Goal: Answer question/provide support

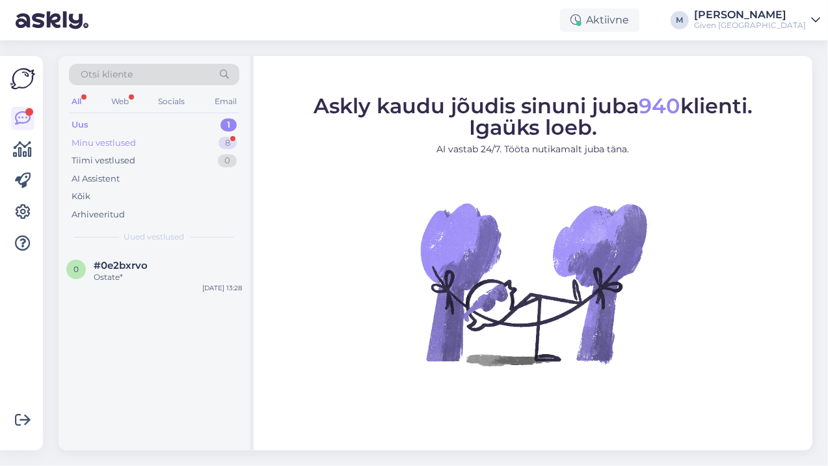
click at [179, 141] on div "Minu vestlused 8" at bounding box center [154, 143] width 170 height 18
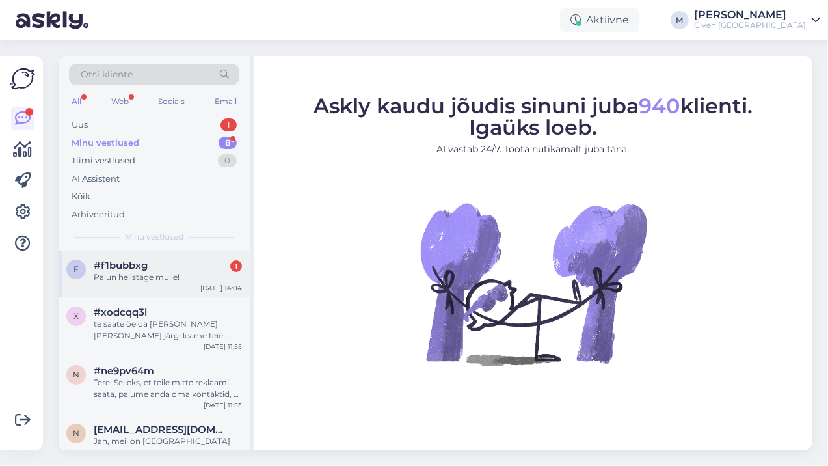
click at [154, 276] on div "Palun helistage mulle!" at bounding box center [168, 277] width 148 height 12
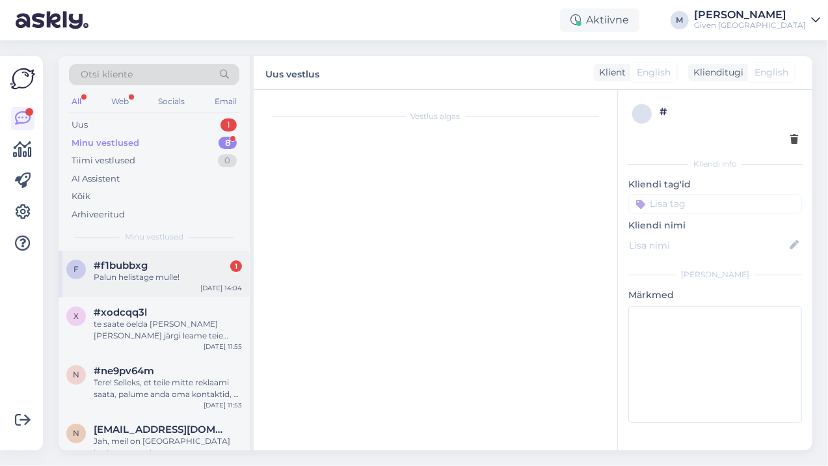
scroll to position [647, 0]
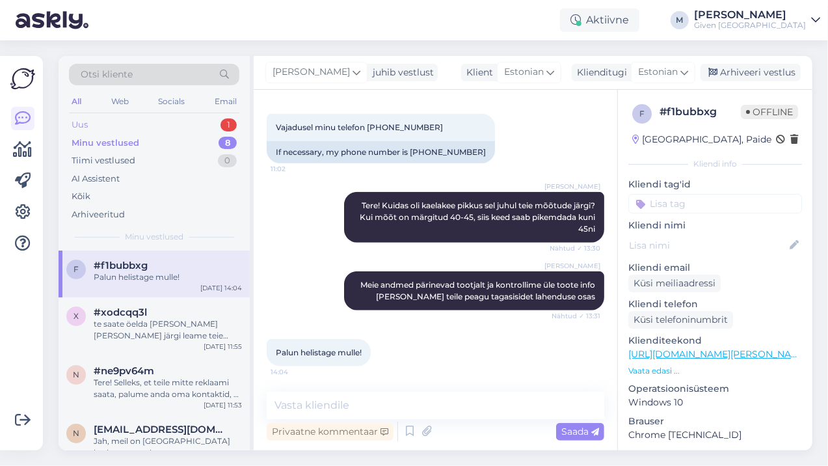
click at [160, 121] on div "Uus 1" at bounding box center [154, 125] width 170 height 18
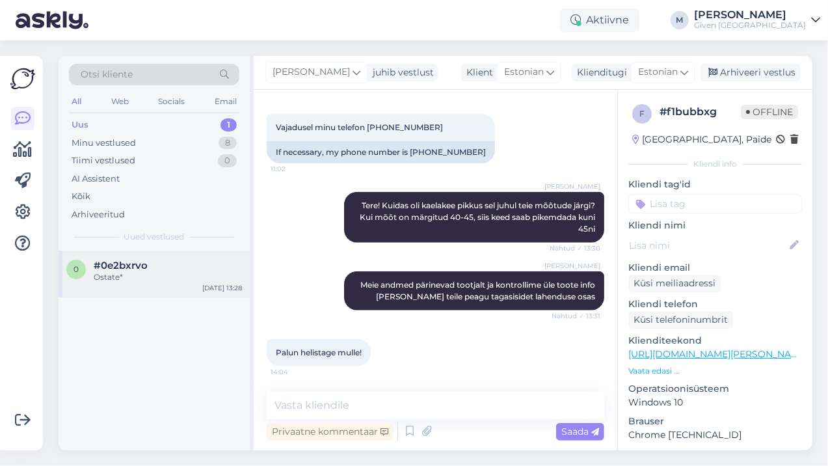
click at [170, 264] on div "#0e2bxrvo" at bounding box center [168, 266] width 148 height 12
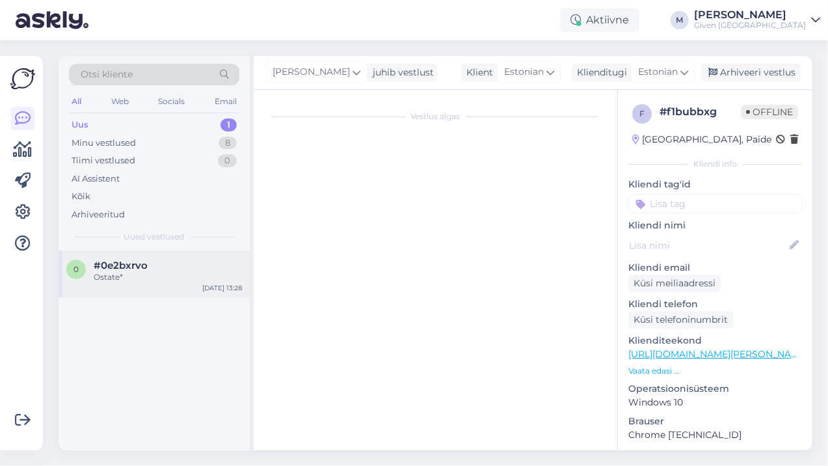
scroll to position [137, 0]
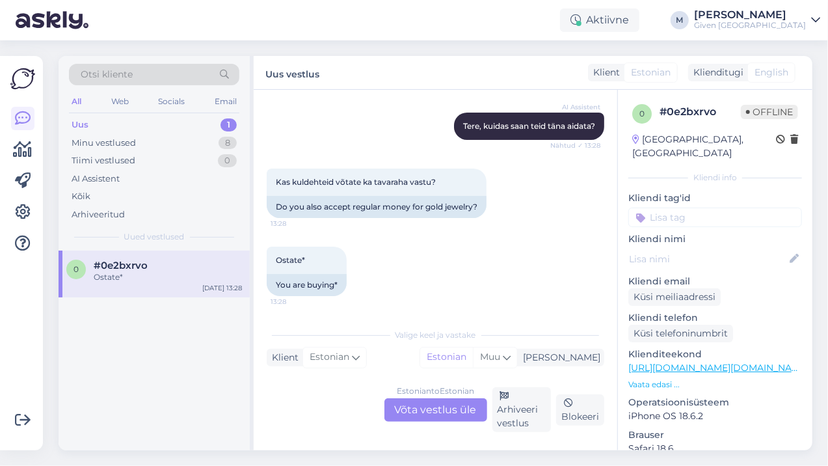
click at [435, 405] on div "Estonian to Estonian Võta vestlus üle" at bounding box center [436, 409] width 103 height 23
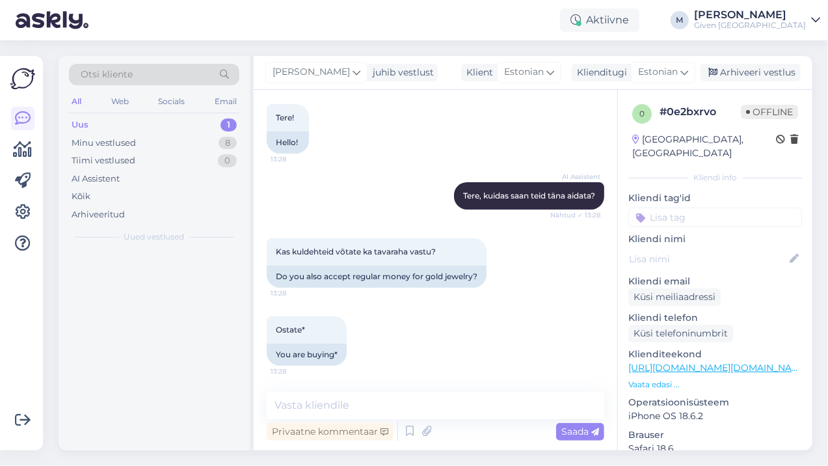
scroll to position [67, 0]
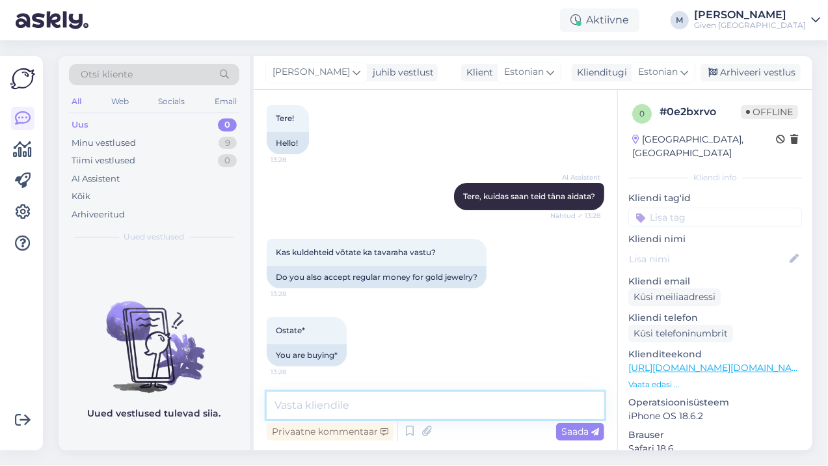
click at [411, 405] on textarea at bounding box center [436, 405] width 338 height 27
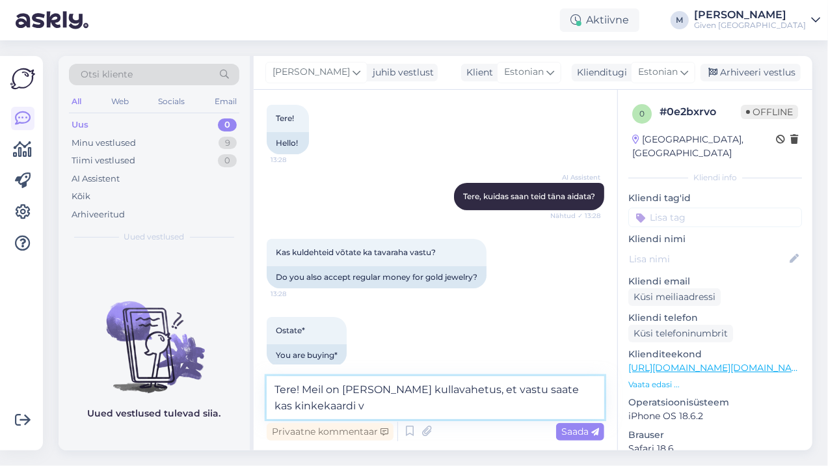
scroll to position [83, 0]
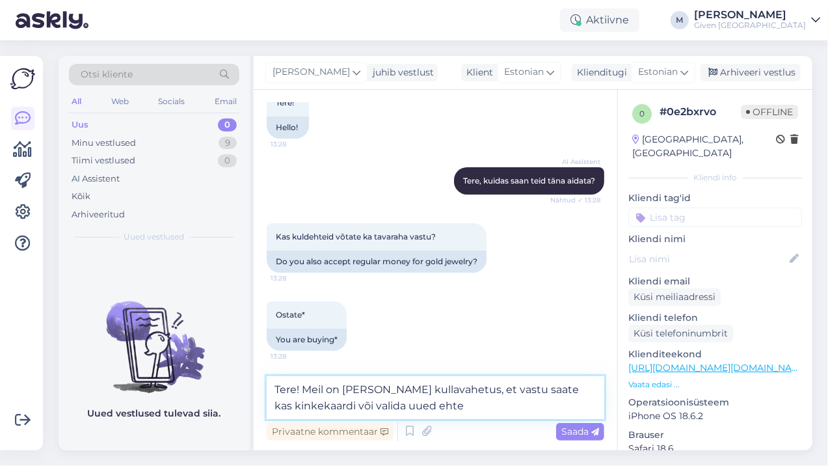
type textarea "Tere! Meil on [PERSON_NAME] kullavahetus, et vastu saate kas kinkekaardi või va…"
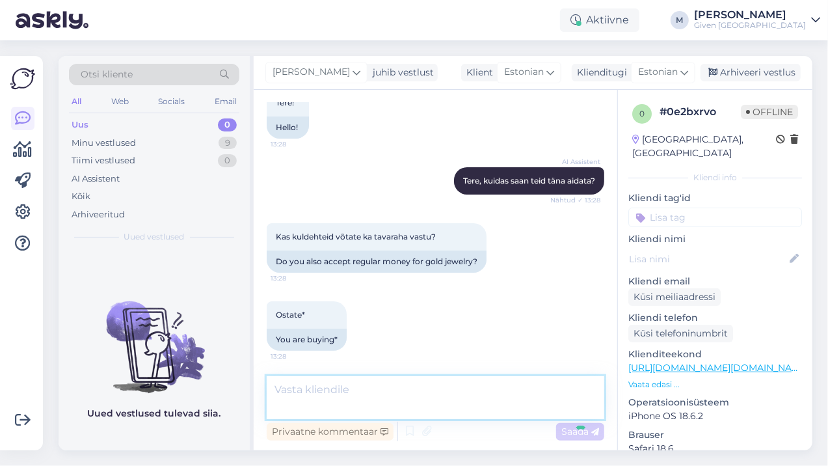
scroll to position [135, 0]
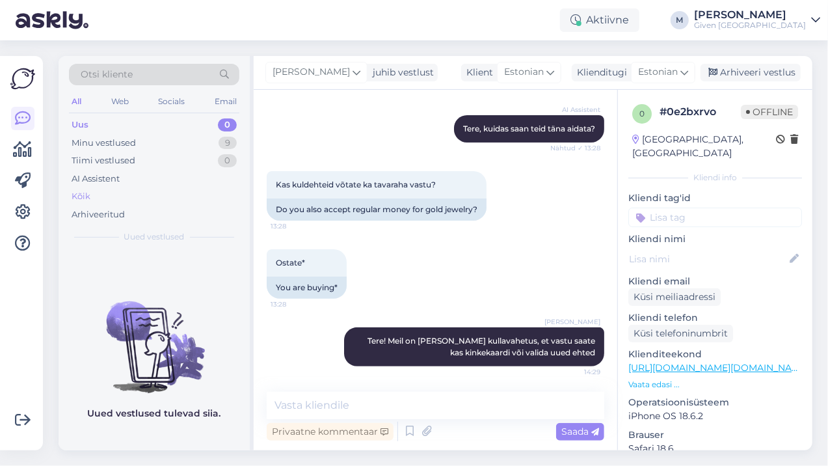
click at [90, 190] on div "Kõik" at bounding box center [81, 196] width 19 height 13
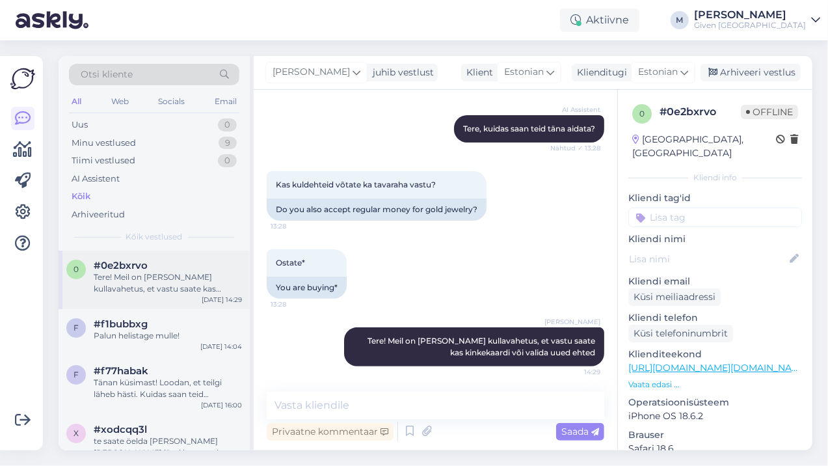
click at [177, 271] on div "Tere! Meil on [PERSON_NAME] kullavahetus, et vastu saate kas kinkekaardi või va…" at bounding box center [168, 282] width 148 height 23
click at [144, 330] on div "Palun helistage mulle!" at bounding box center [168, 336] width 148 height 12
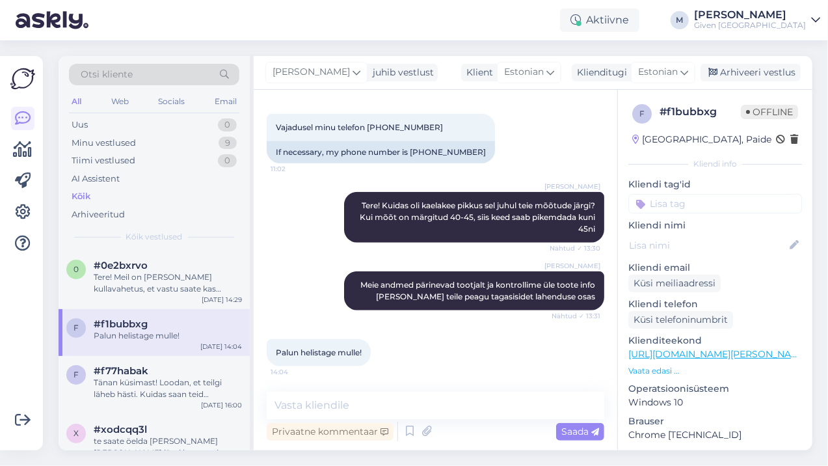
scroll to position [644, 0]
